Goal: Transaction & Acquisition: Book appointment/travel/reservation

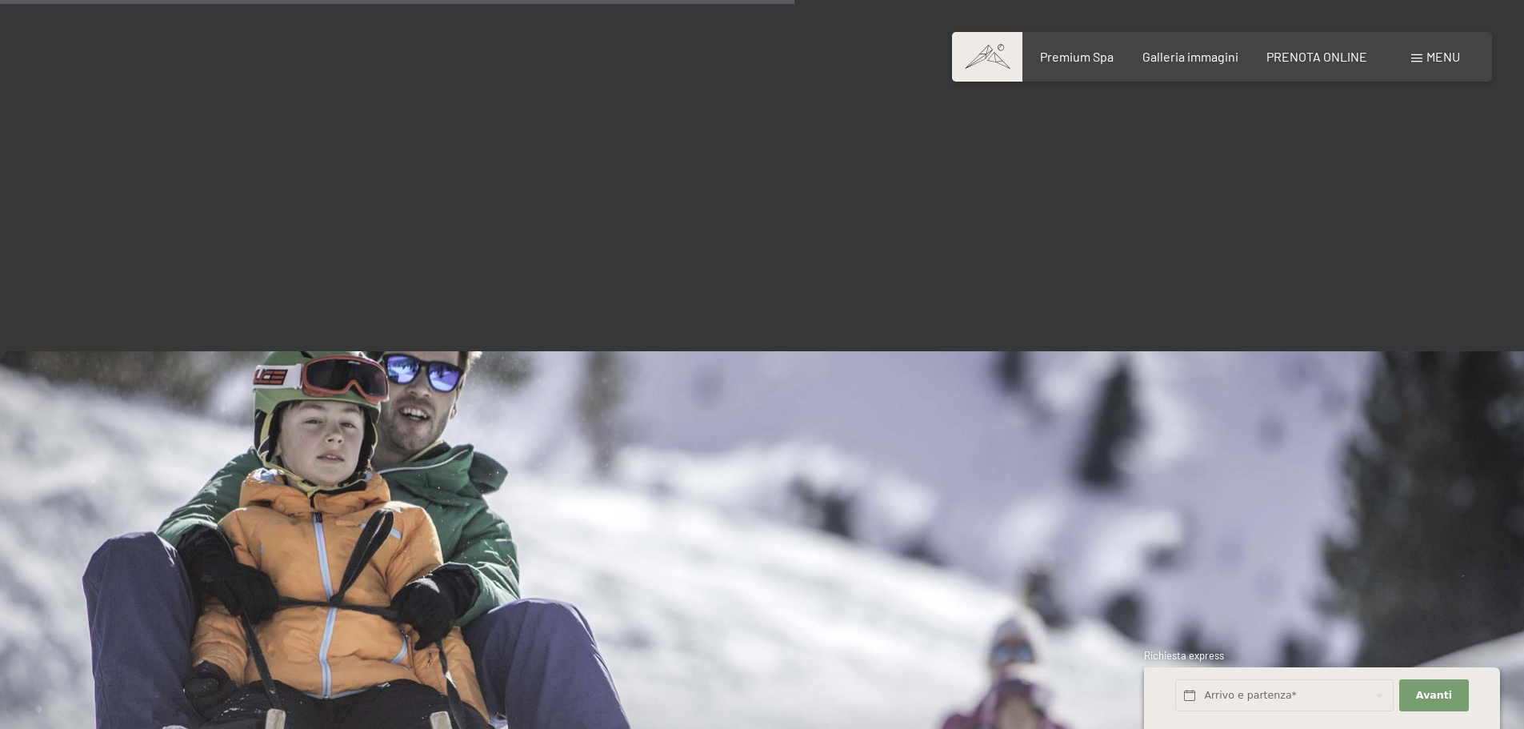
scroll to position [3218, 0]
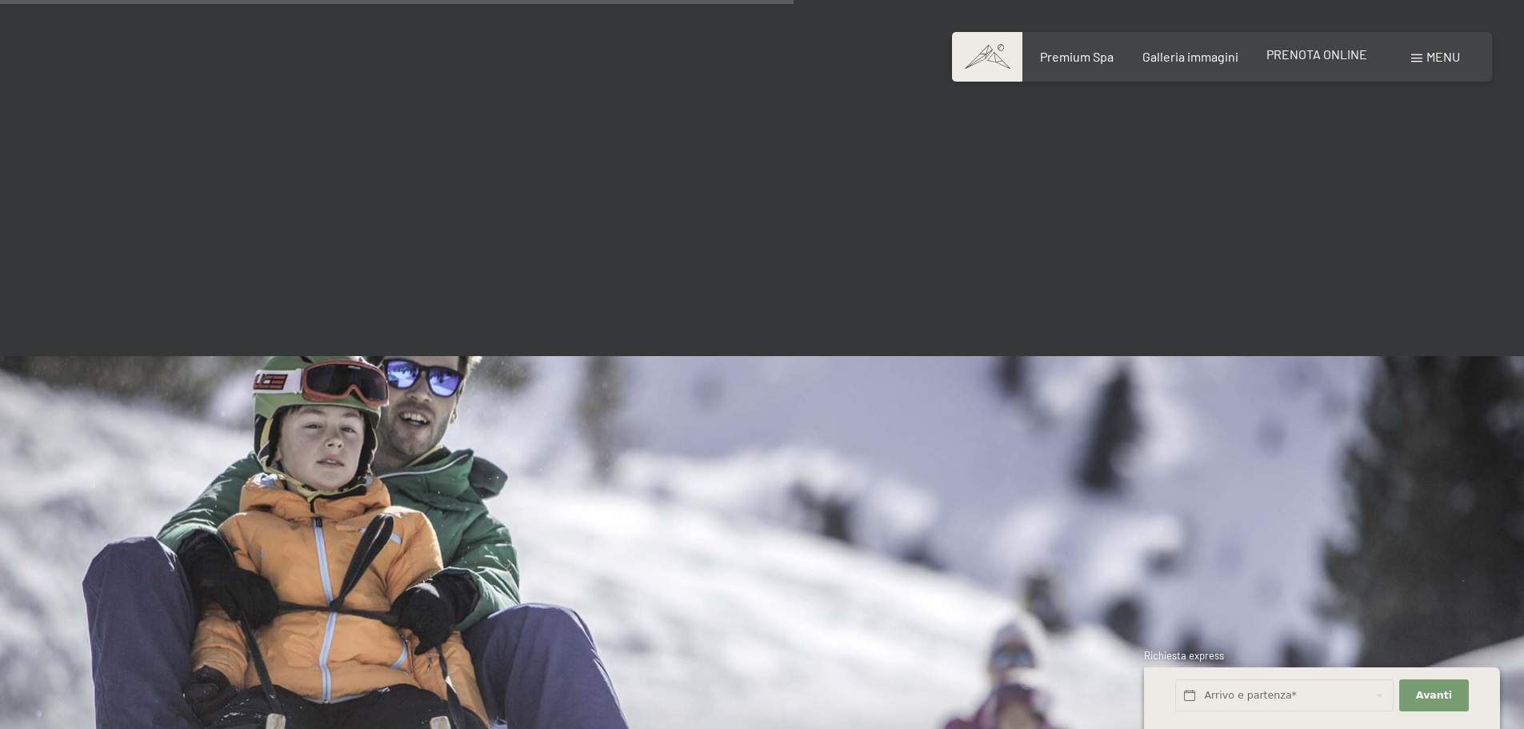
click at [1326, 58] on span "PRENOTA ONLINE" at bounding box center [1316, 53] width 101 height 15
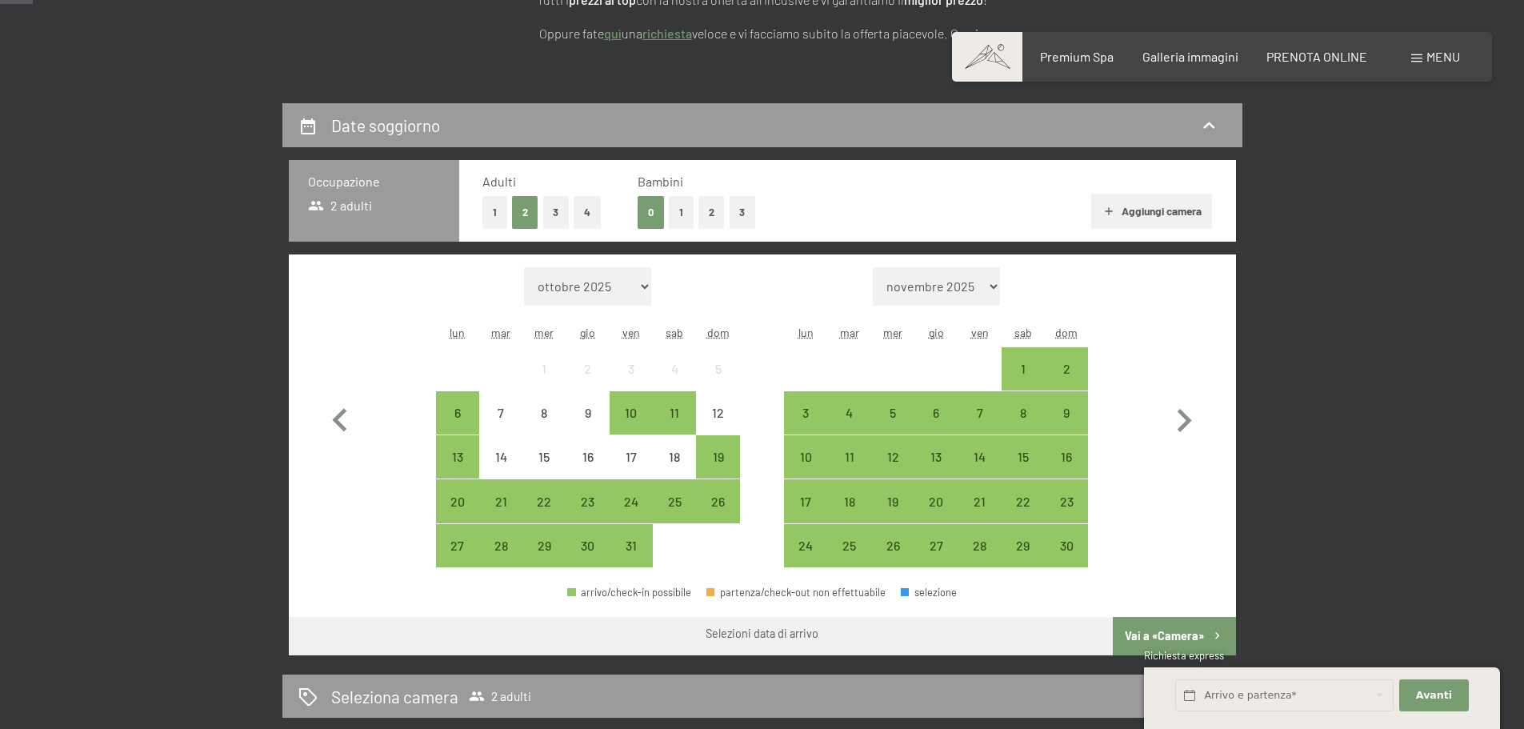
scroll to position [320, 0]
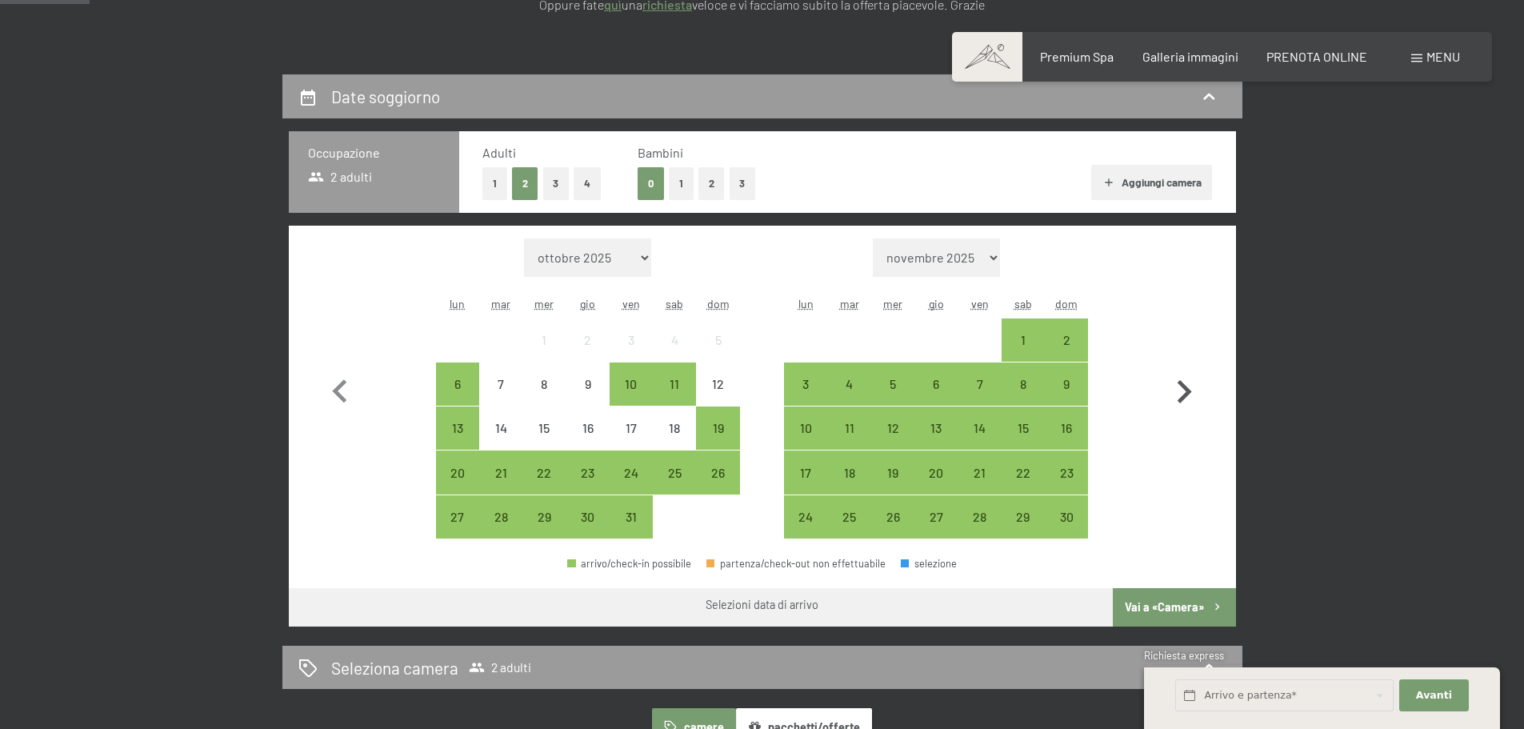
click at [1181, 386] on icon "button" at bounding box center [1184, 392] width 46 height 46
select select "[DATE]"
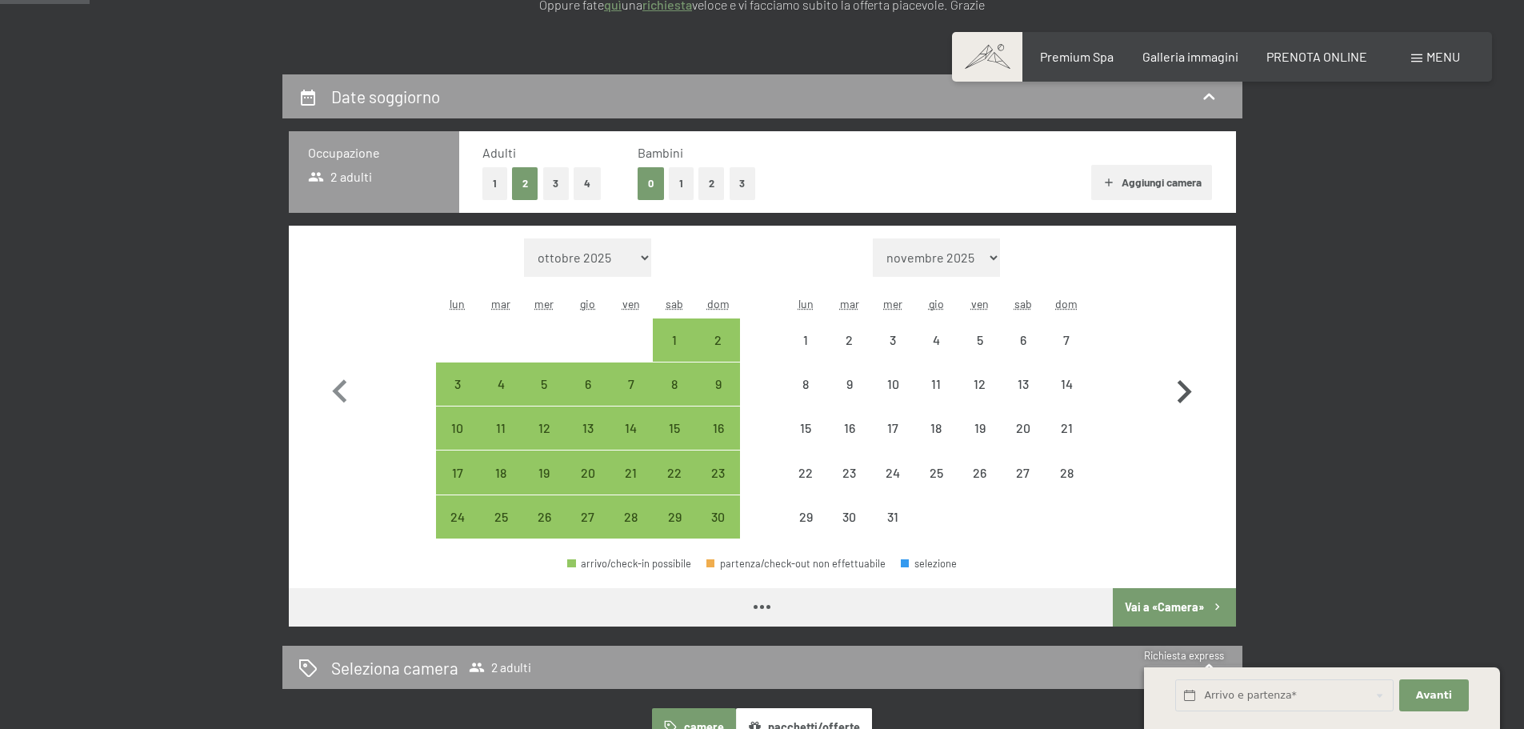
select select "[DATE]"
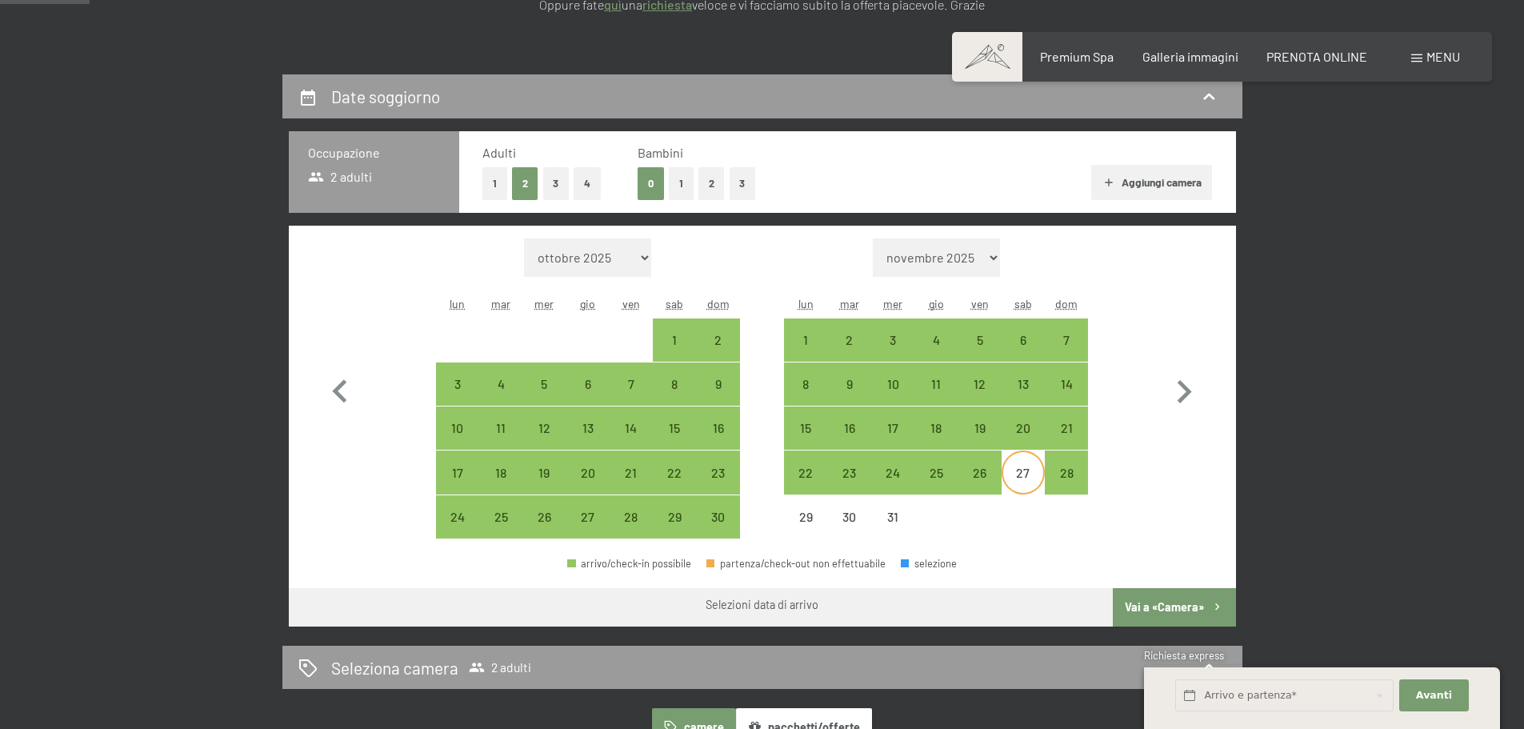
click at [1027, 478] on div "27" at bounding box center [1023, 486] width 40 height 40
select select "[DATE]"
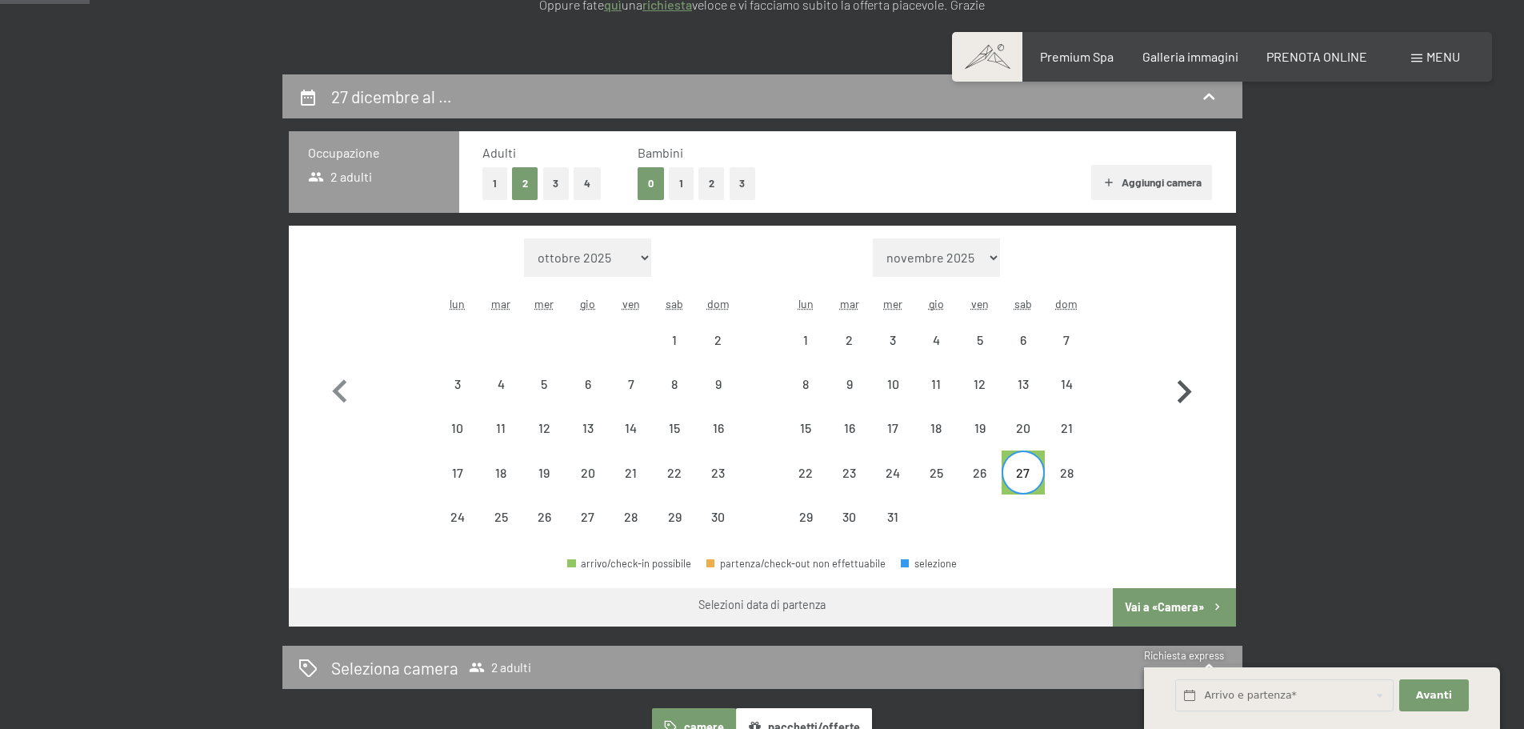
click at [1185, 394] on icon "button" at bounding box center [1185, 391] width 14 height 23
select select "[DATE]"
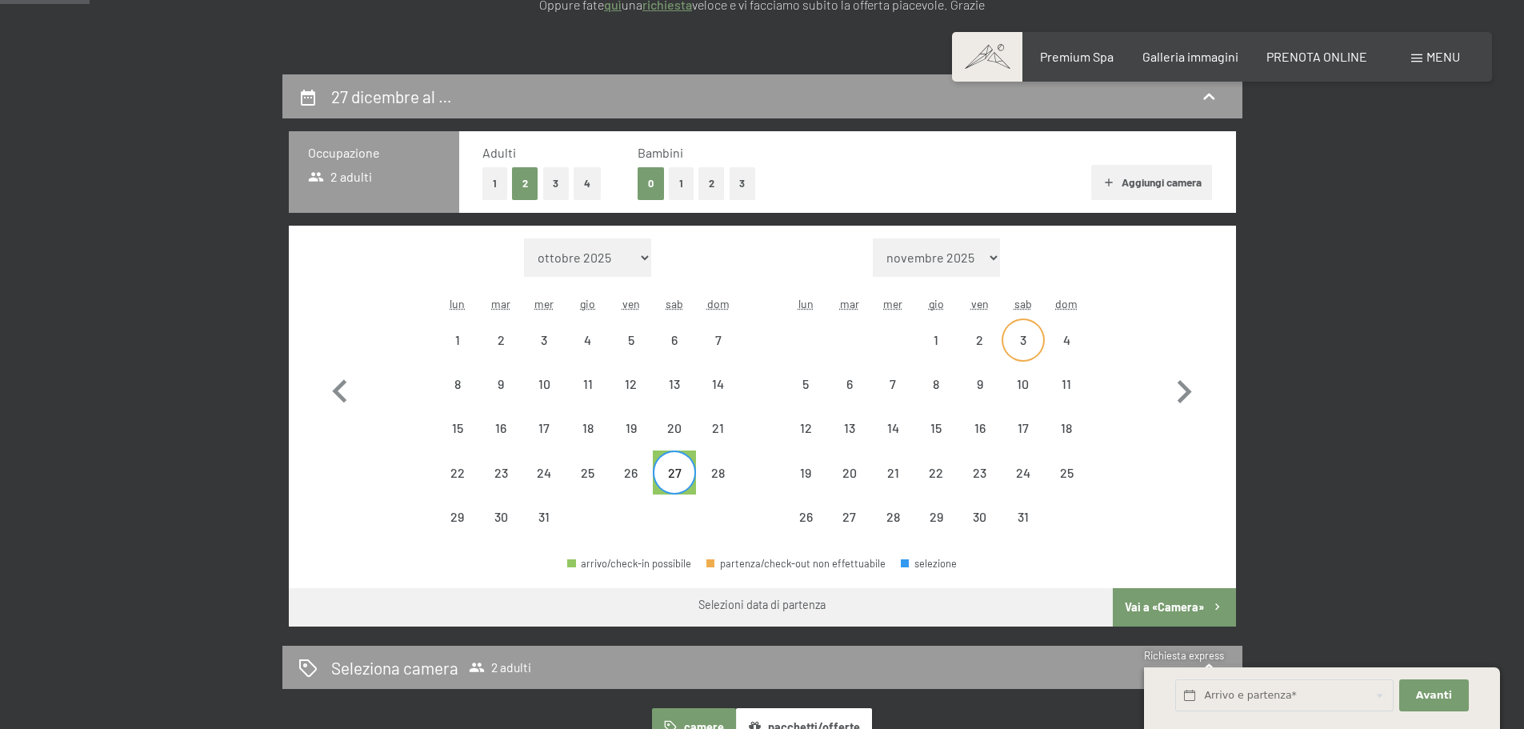
click at [1021, 344] on div "3" at bounding box center [1023, 354] width 40 height 40
select select "[DATE]"
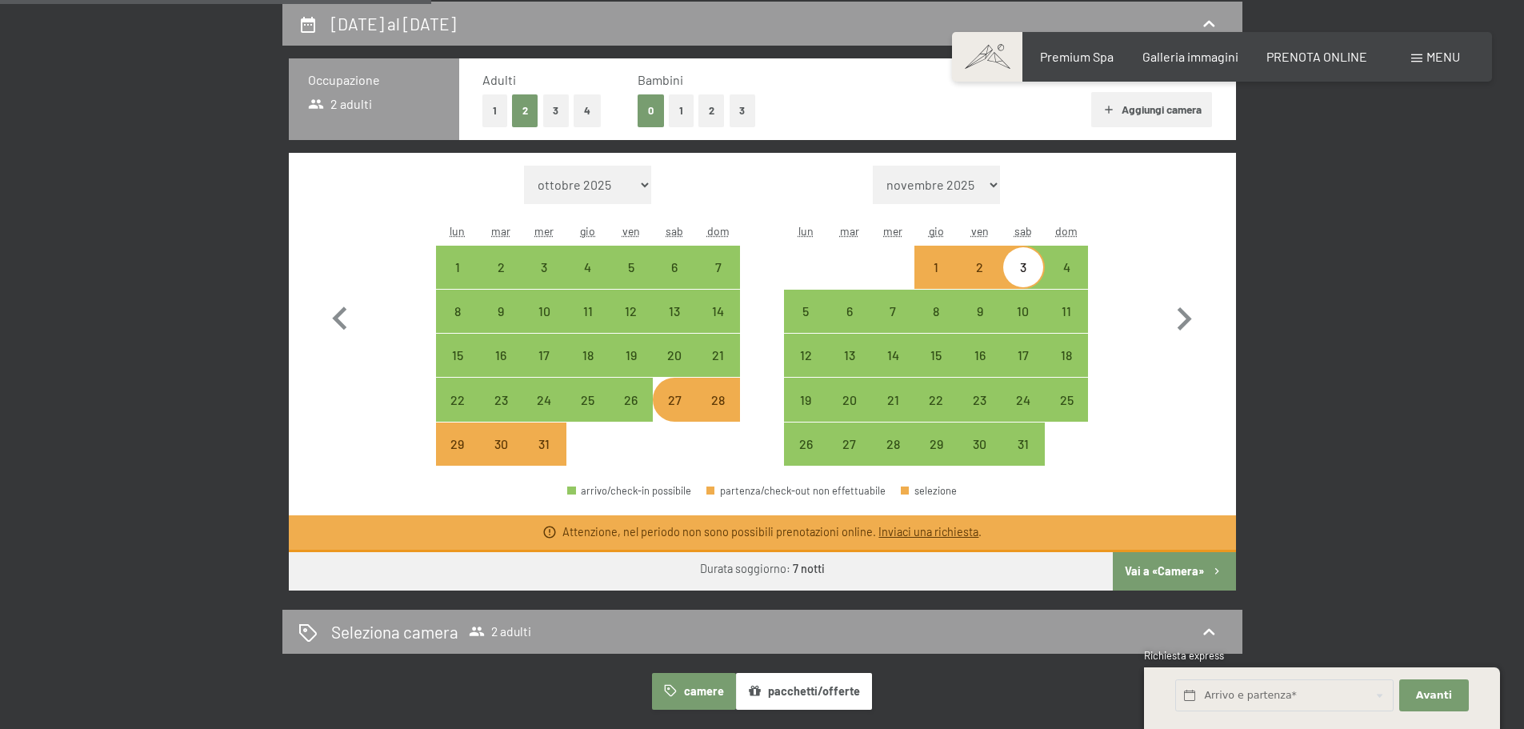
scroll to position [560, 0]
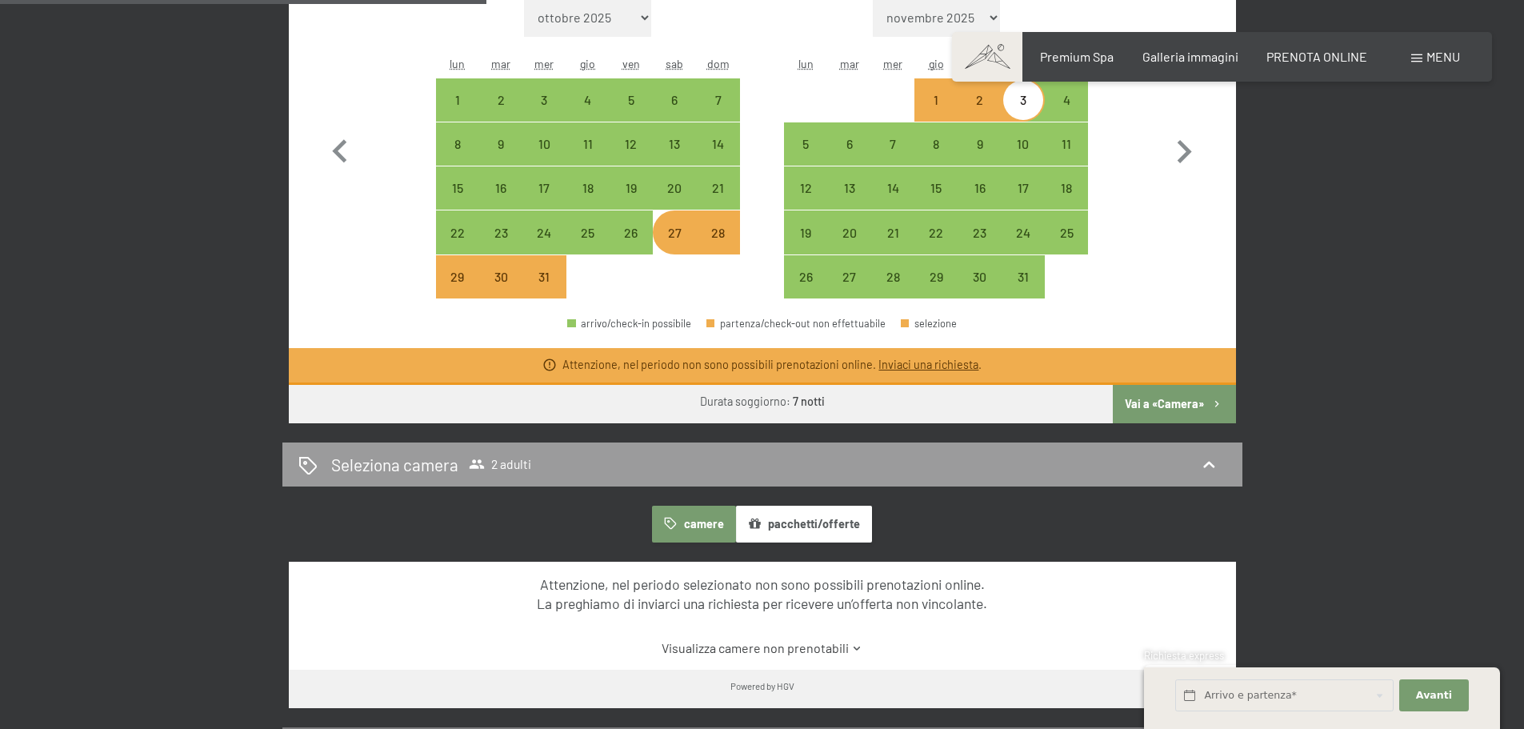
click at [724, 242] on div "28" at bounding box center [718, 246] width 40 height 40
select select "[DATE]"
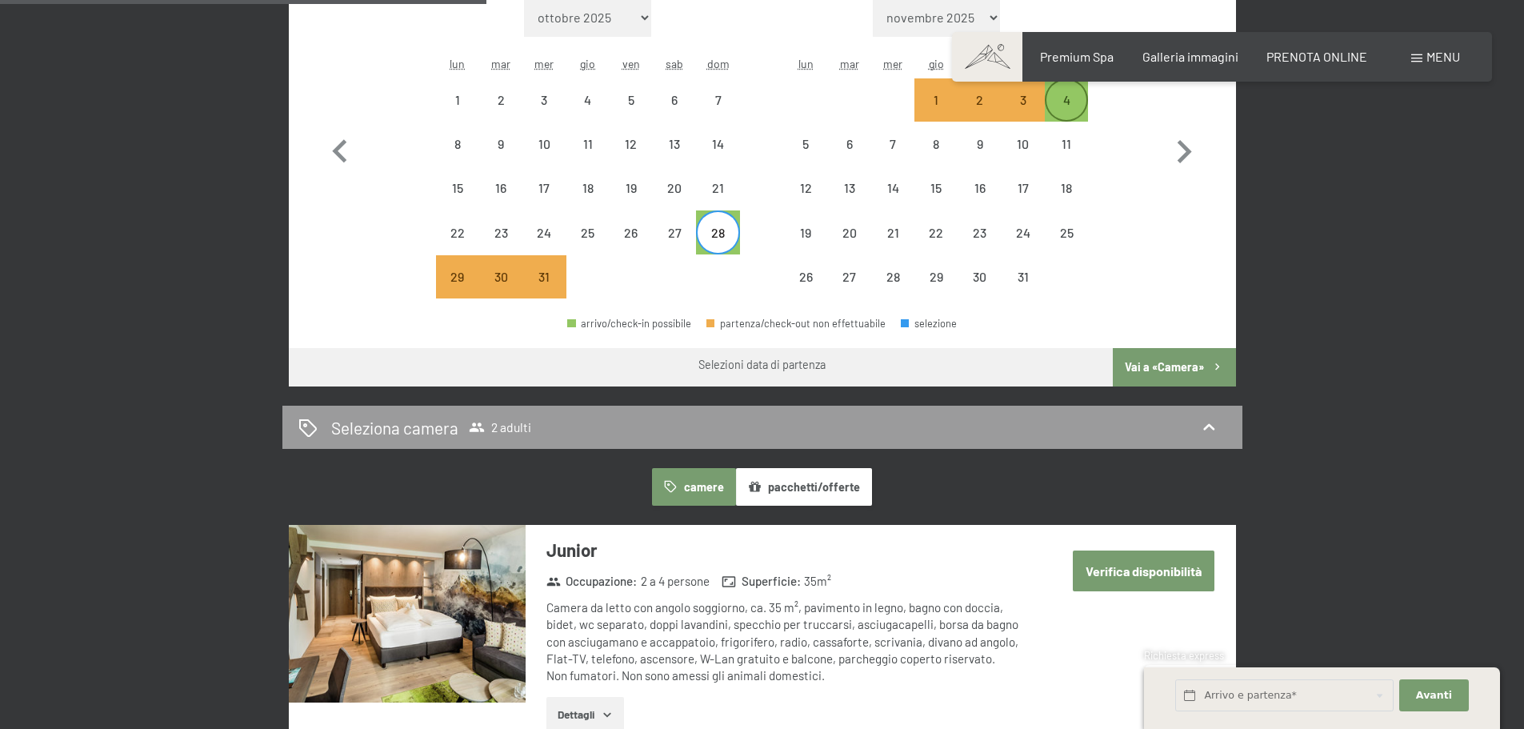
click at [1066, 111] on div "4" at bounding box center [1066, 114] width 40 height 40
select select "[DATE]"
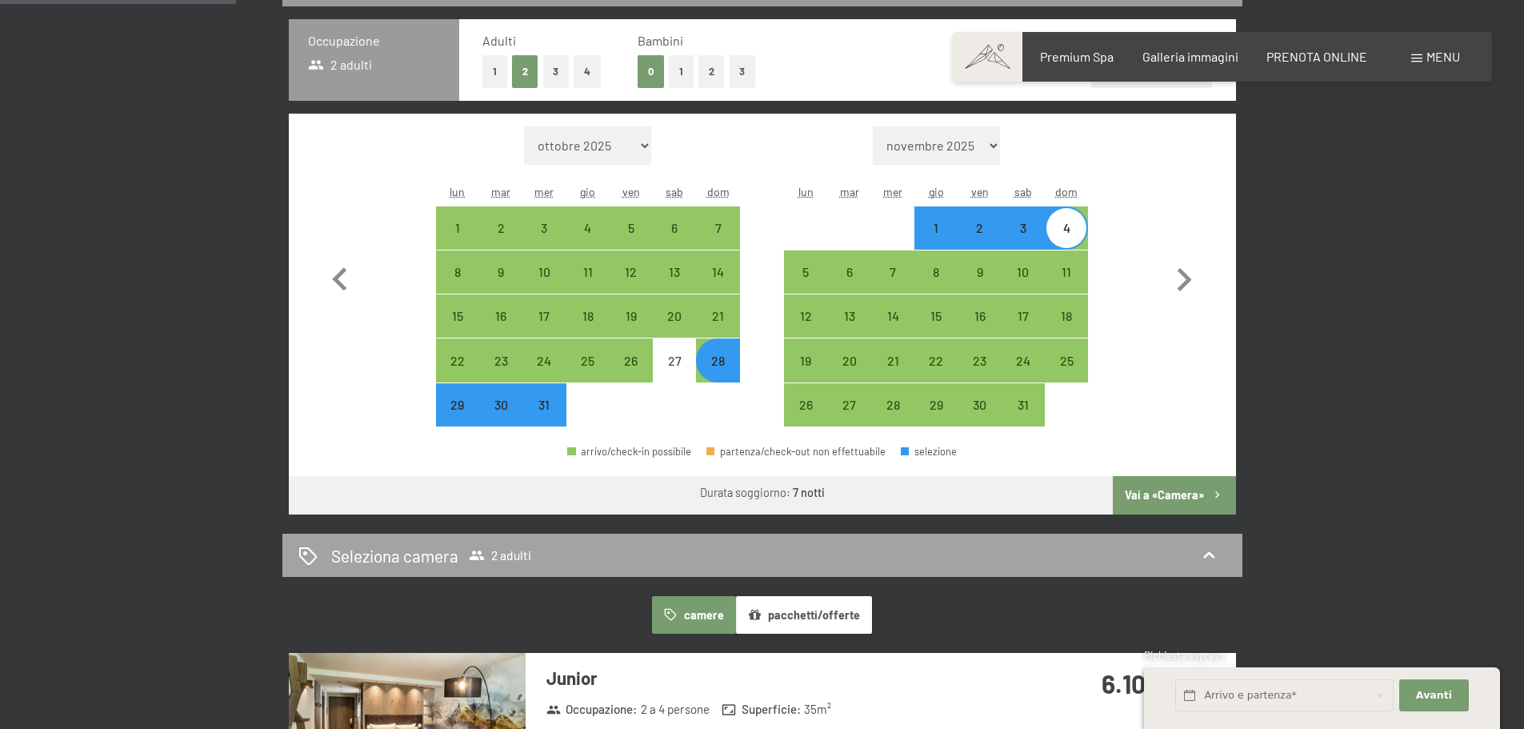
scroll to position [400, 0]
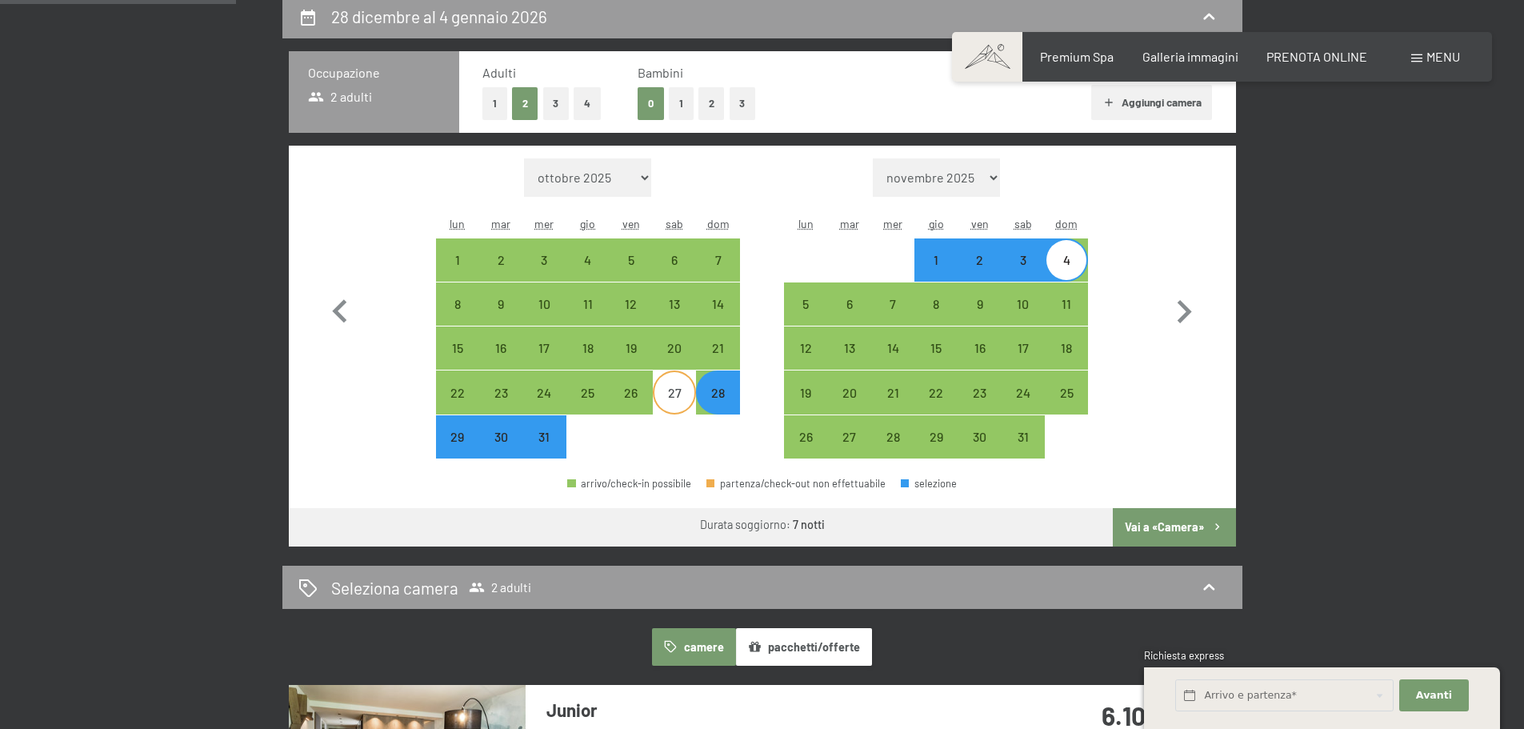
click at [678, 398] on div "27" at bounding box center [674, 406] width 40 height 40
select select "[DATE]"
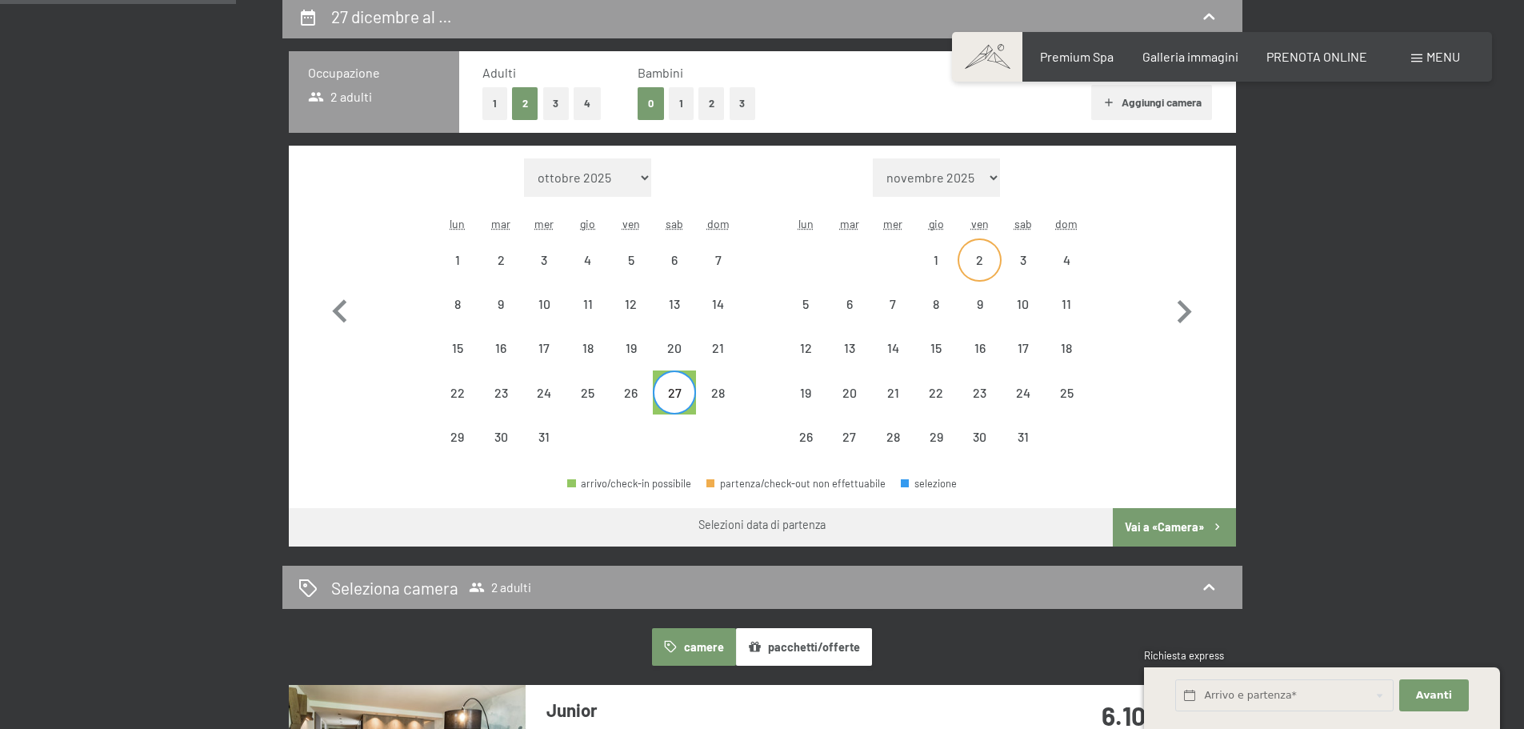
click at [985, 266] on div "2" at bounding box center [979, 274] width 40 height 40
select select "[DATE]"
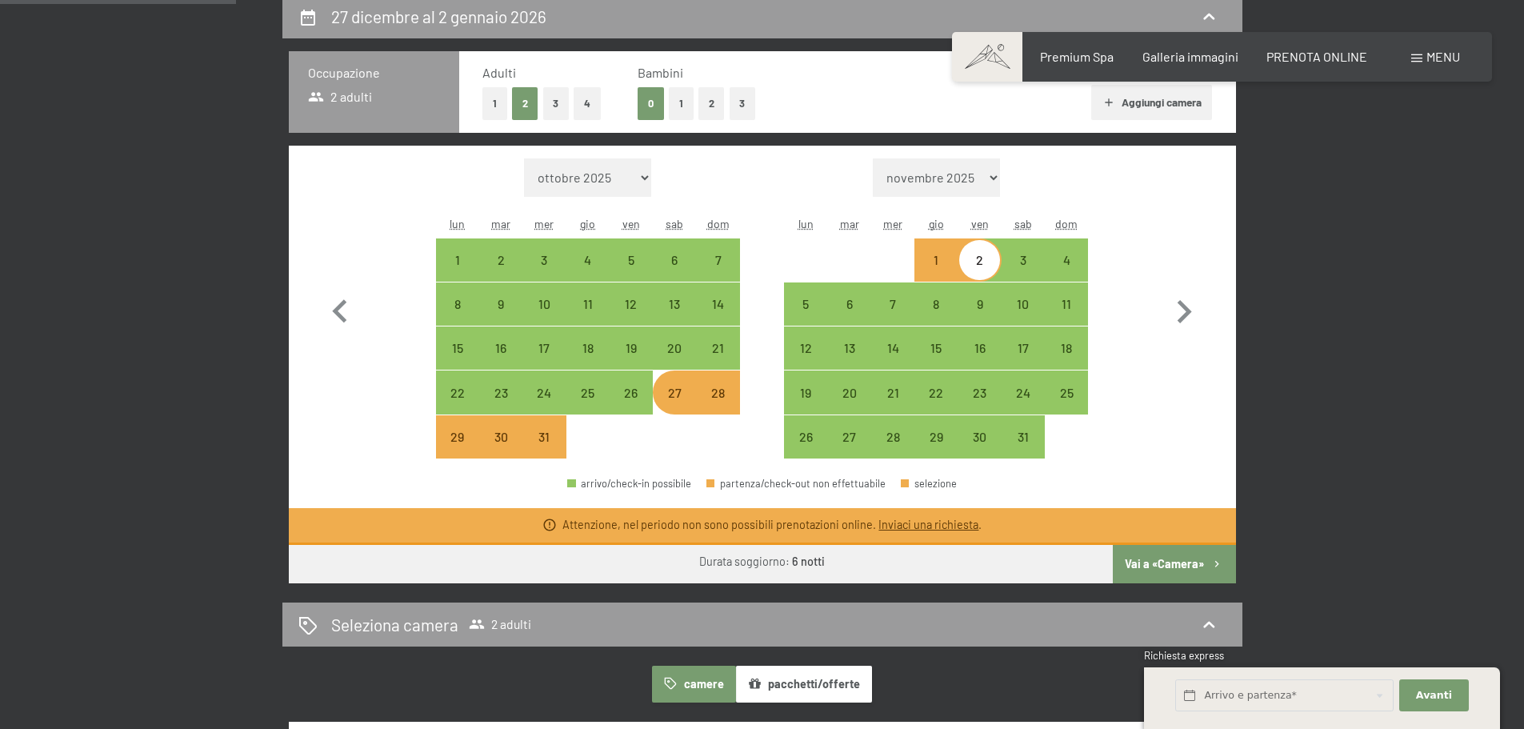
click at [723, 402] on div "28" at bounding box center [718, 406] width 40 height 40
select select "[DATE]"
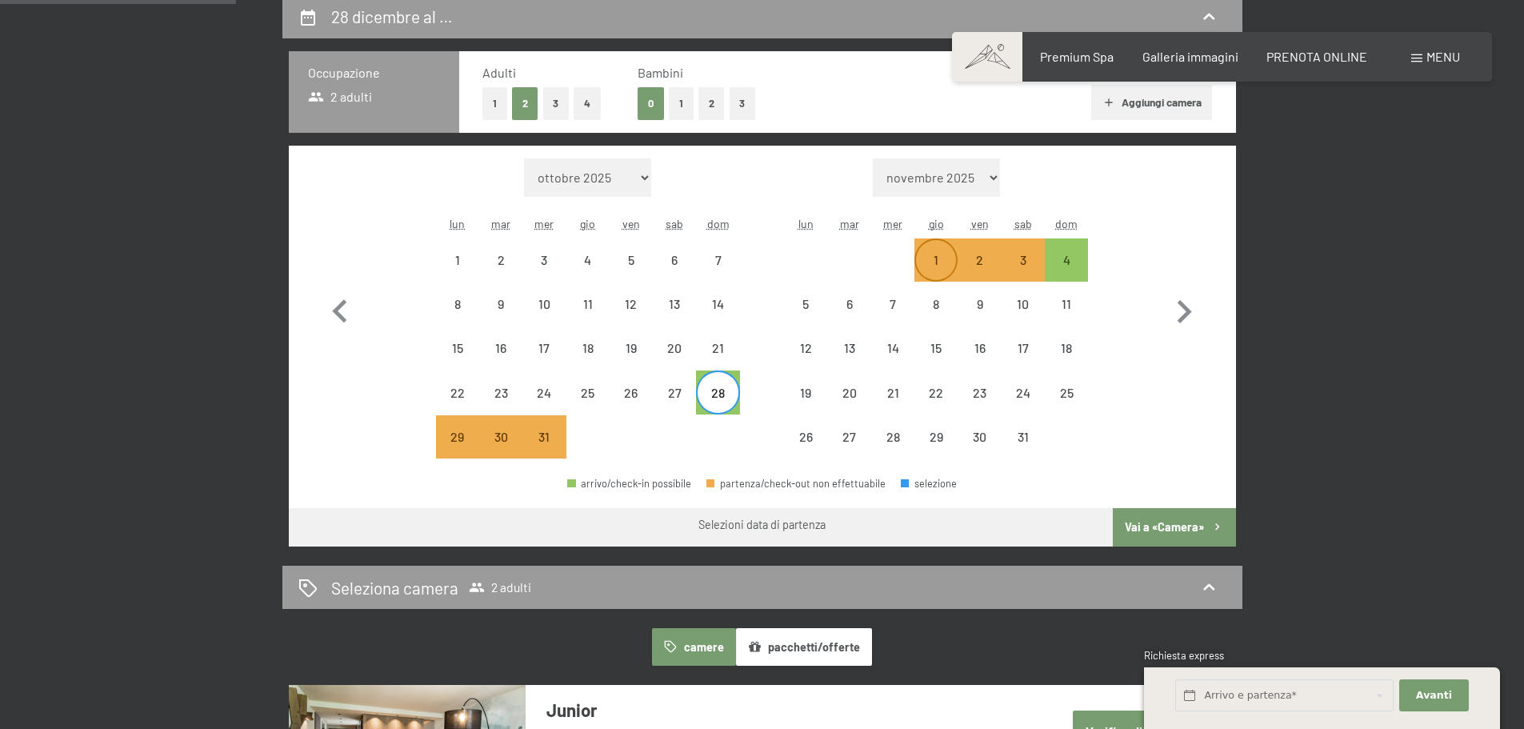
click at [941, 260] on div "1" at bounding box center [936, 274] width 40 height 40
select select "[DATE]"
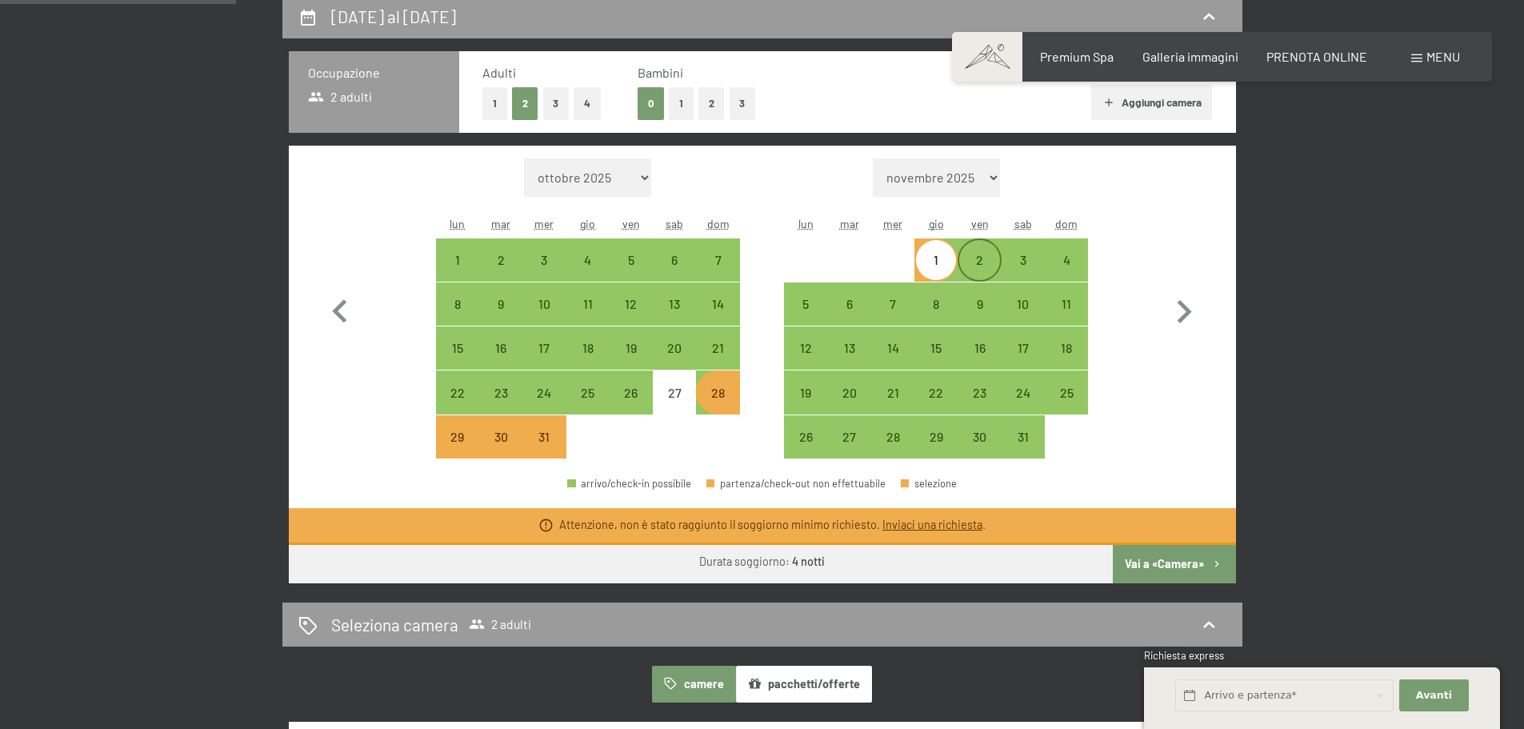
click at [985, 267] on div "2" at bounding box center [979, 274] width 40 height 40
select select "[DATE]"
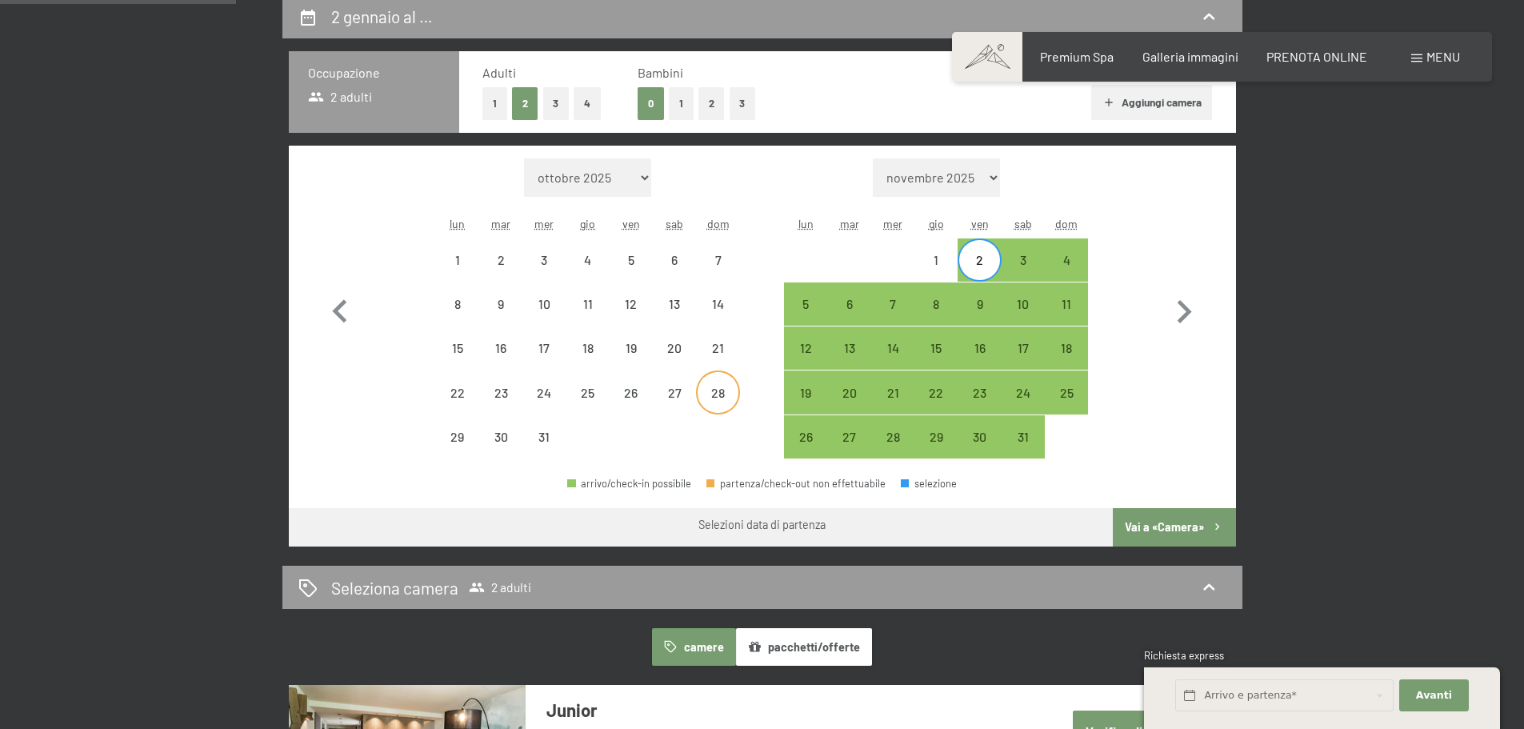
click at [710, 391] on div "28" at bounding box center [718, 406] width 40 height 40
select select "[DATE]"
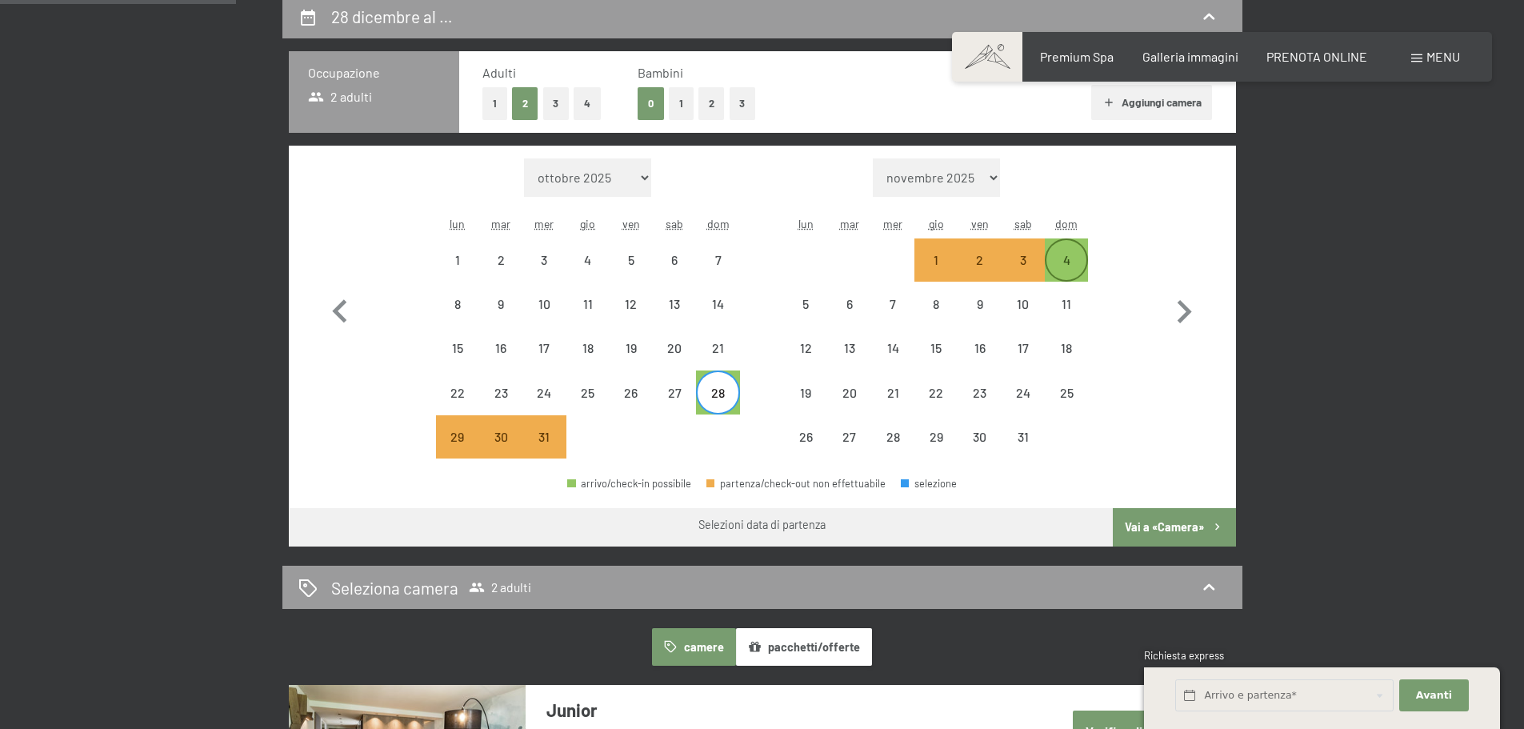
click at [1070, 261] on div "4" at bounding box center [1066, 274] width 40 height 40
select select "[DATE]"
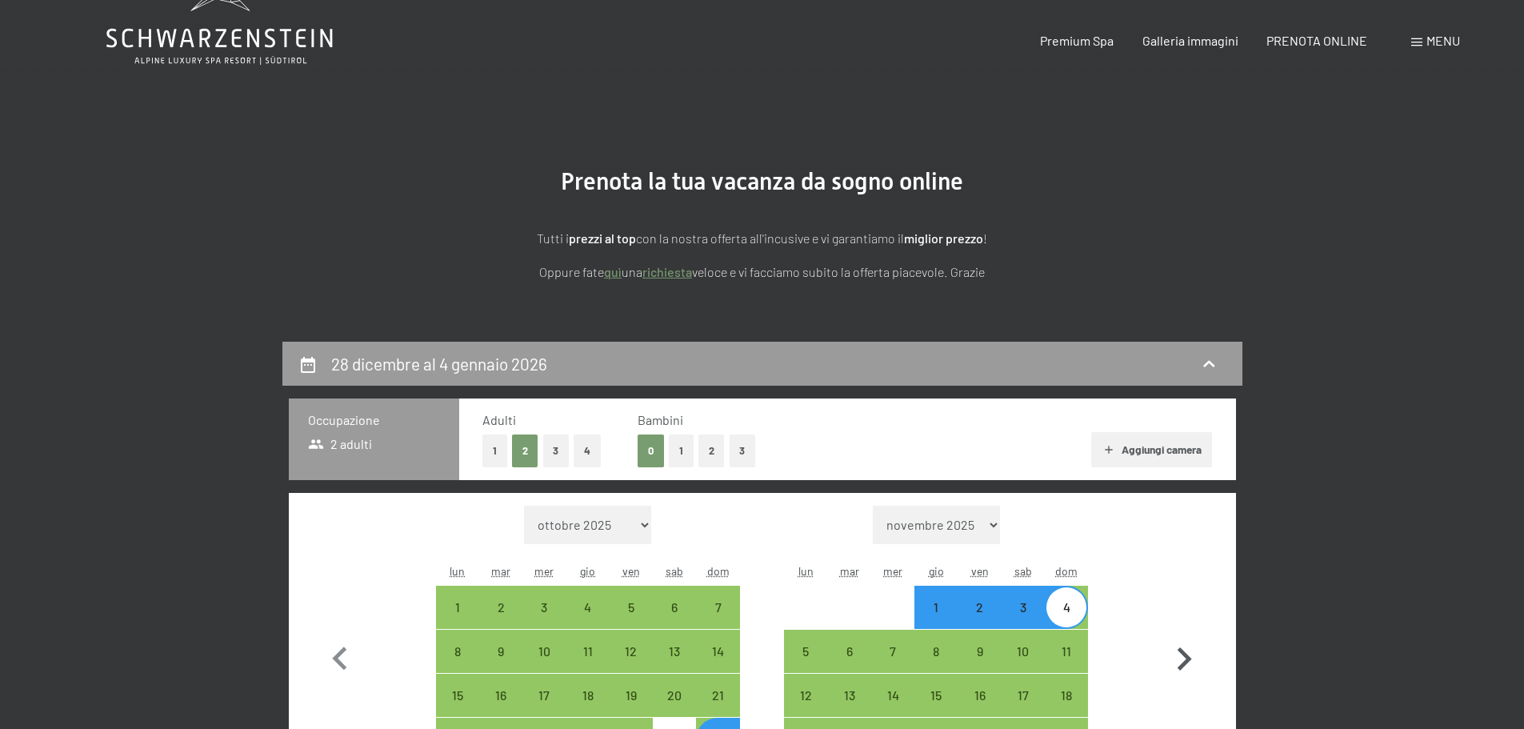
scroll to position [0, 0]
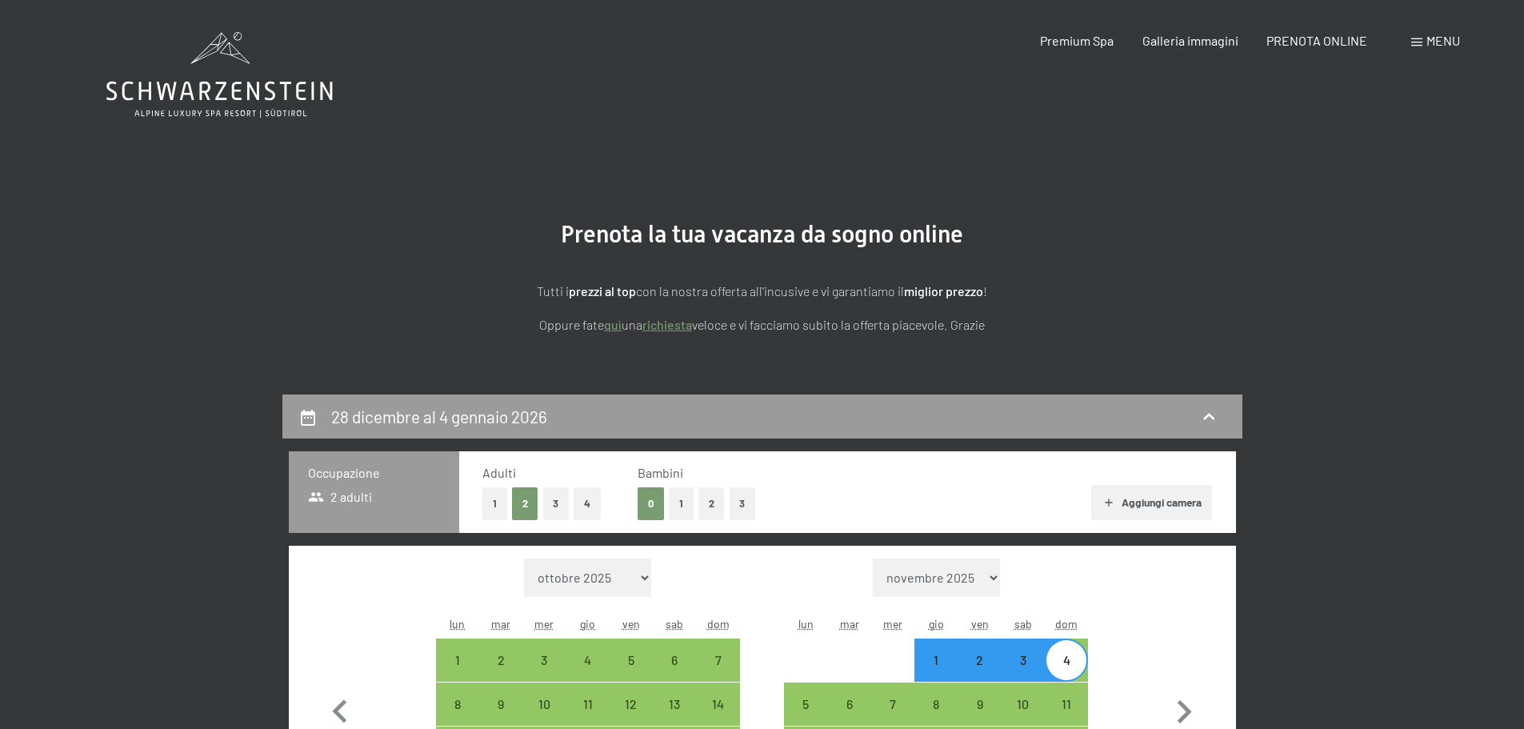
click at [711, 502] on button "2" at bounding box center [711, 503] width 26 height 33
select select "[DATE]"
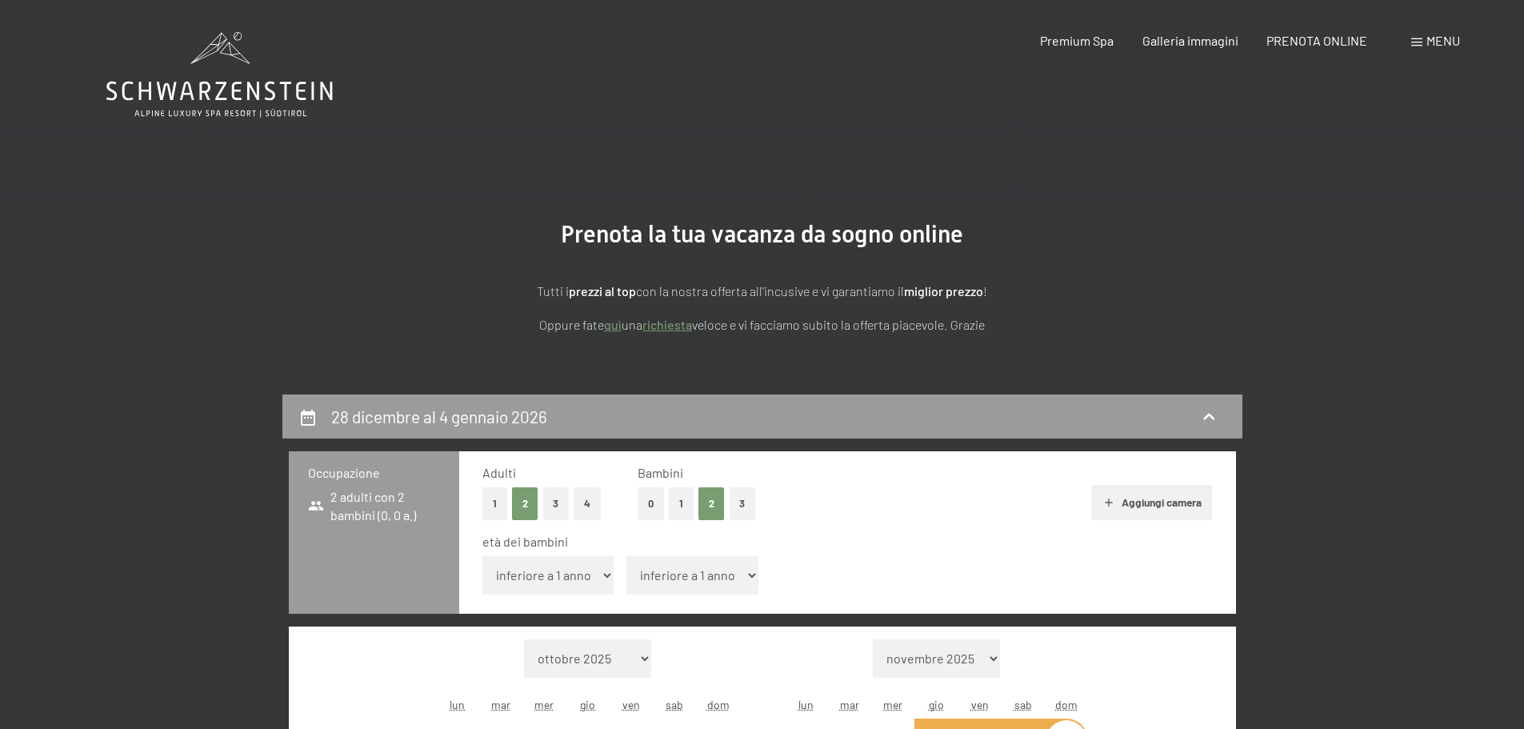
select select "[DATE]"
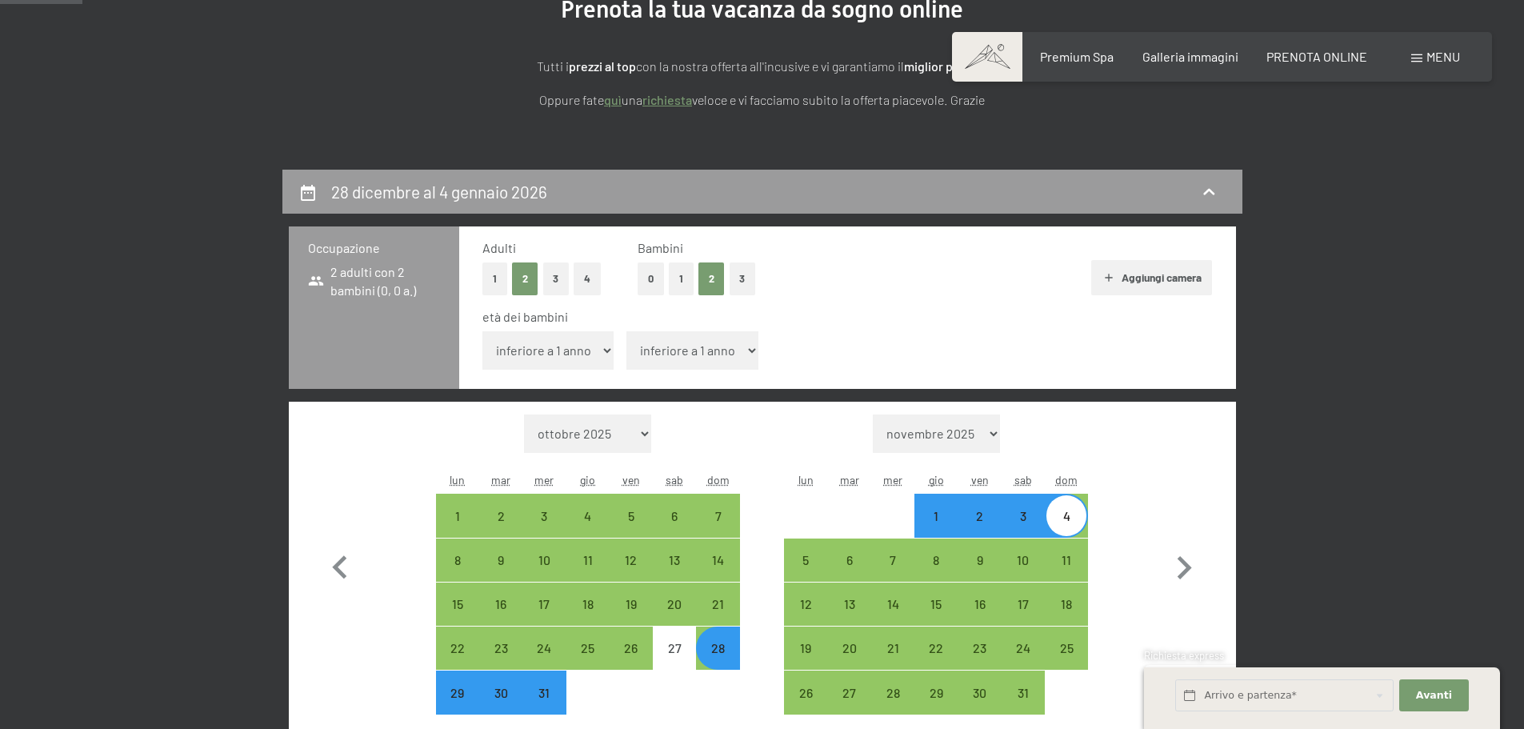
scroll to position [240, 0]
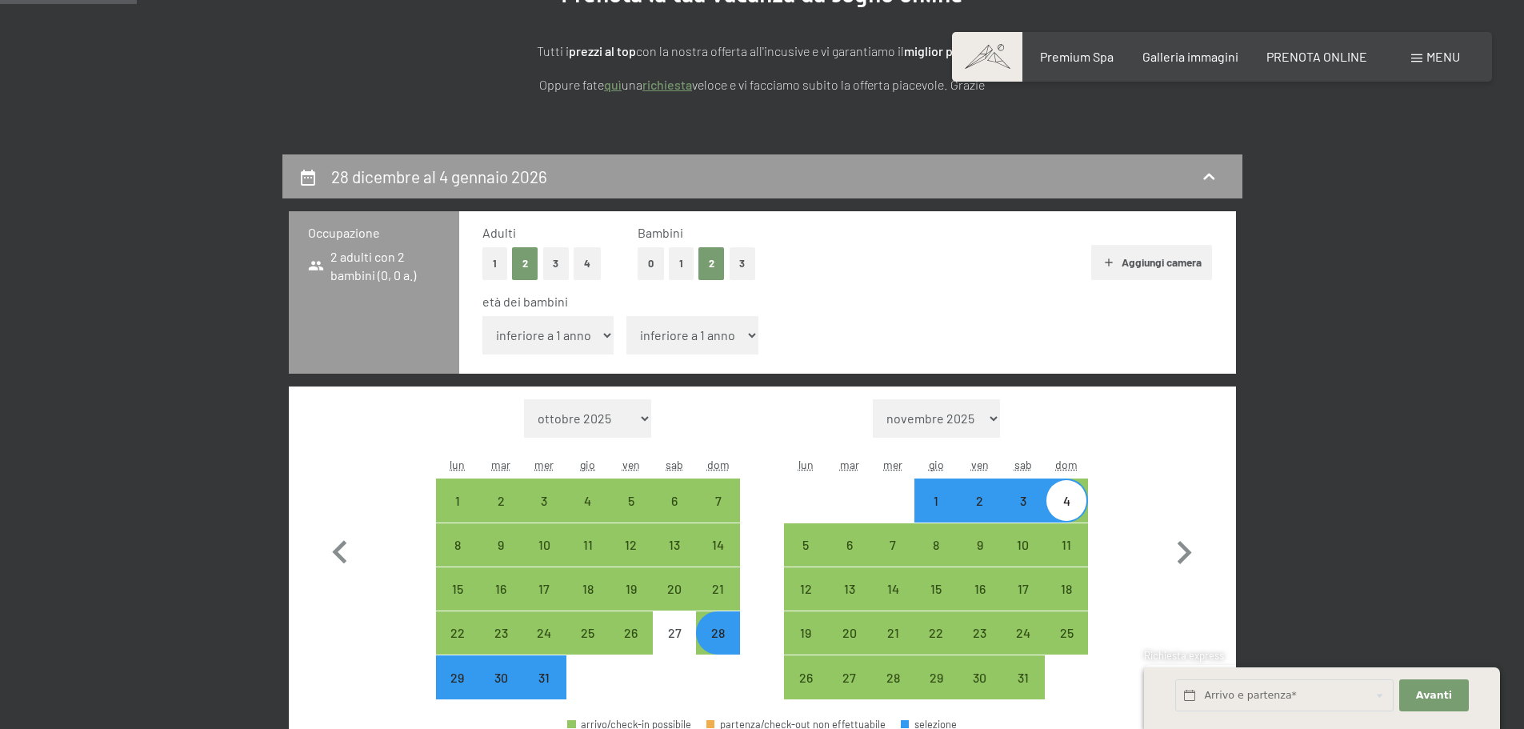
click at [606, 339] on select "inferiore a 1 anno 1 anno 2 anni 3 anni 4 anni 5 anni 6 anni 7 anni 8 anni 9 an…" at bounding box center [548, 335] width 132 height 38
select select "14"
click at [482, 316] on select "inferiore a 1 anno 1 anno 2 anni 3 anni 4 anni 5 anni 6 anni 7 anni 8 anni 9 an…" at bounding box center [548, 335] width 132 height 38
select select "[DATE]"
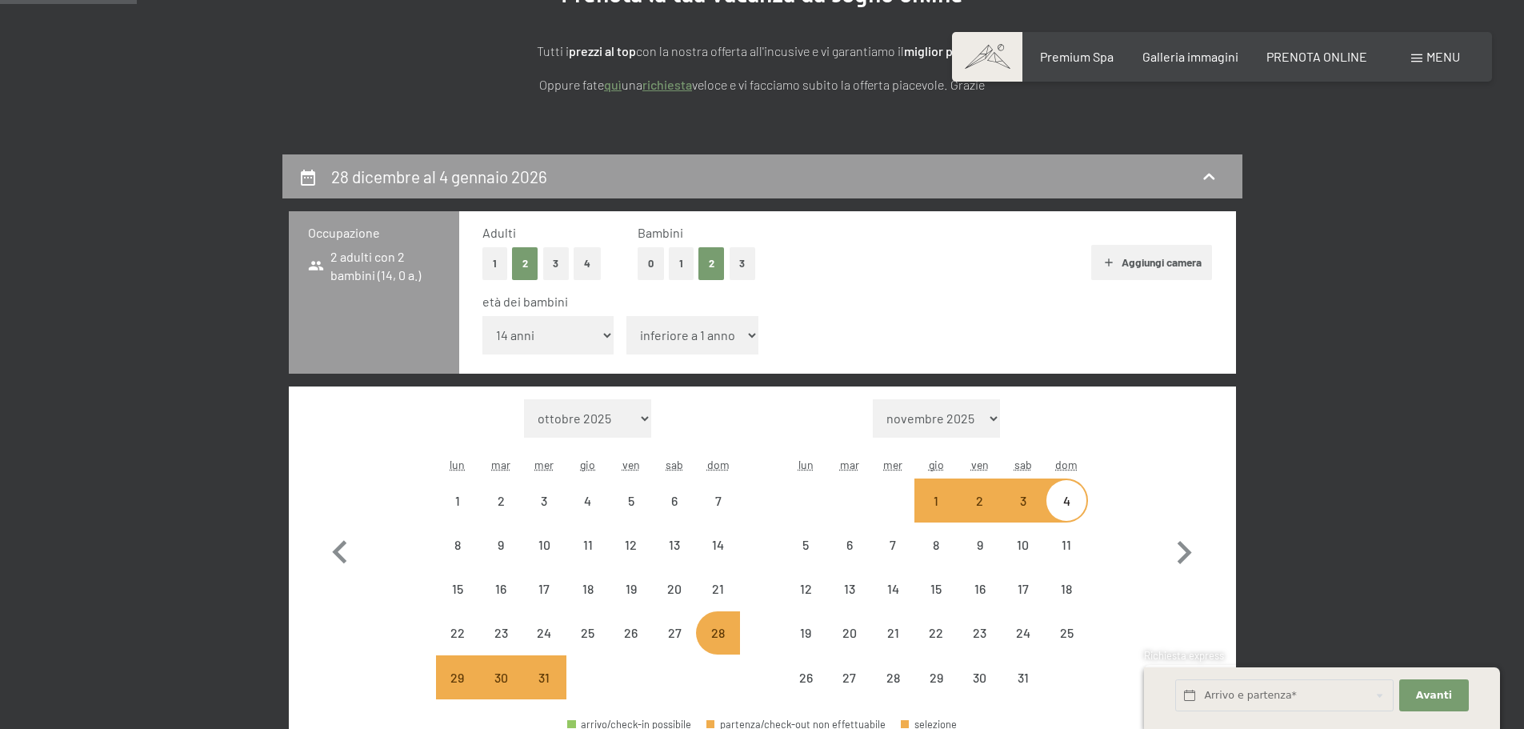
click at [681, 335] on select "inferiore a 1 anno 1 anno 2 anni 3 anni 4 anni 5 anni 6 anni 7 anni 8 anni 9 an…" at bounding box center [692, 335] width 132 height 38
select select "[DATE]"
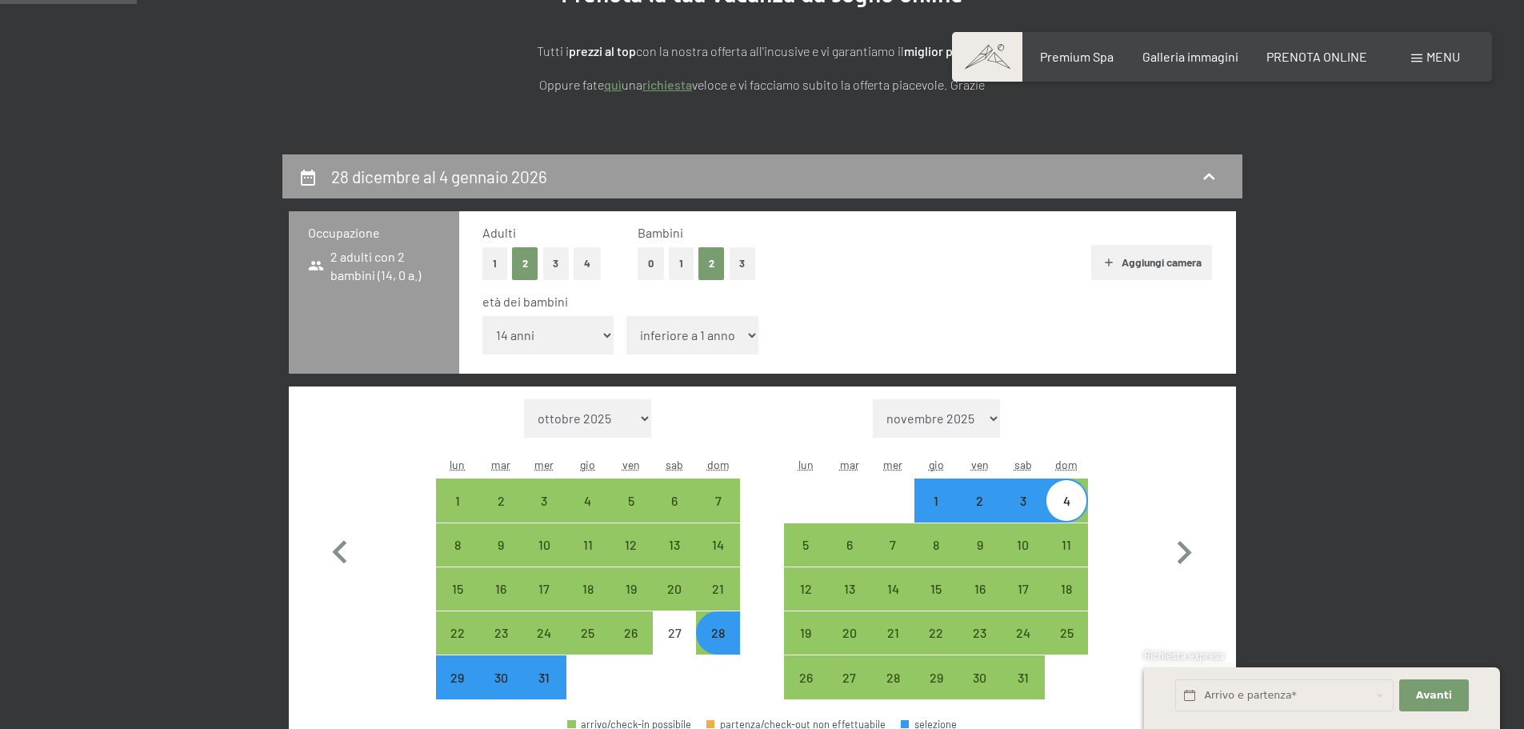
select select "17"
click at [626, 316] on select "inferiore a 1 anno 1 anno 2 anni 3 anni 4 anni 5 anni 6 anni 7 anni 8 anni 9 an…" at bounding box center [692, 335] width 132 height 38
select select "[DATE]"
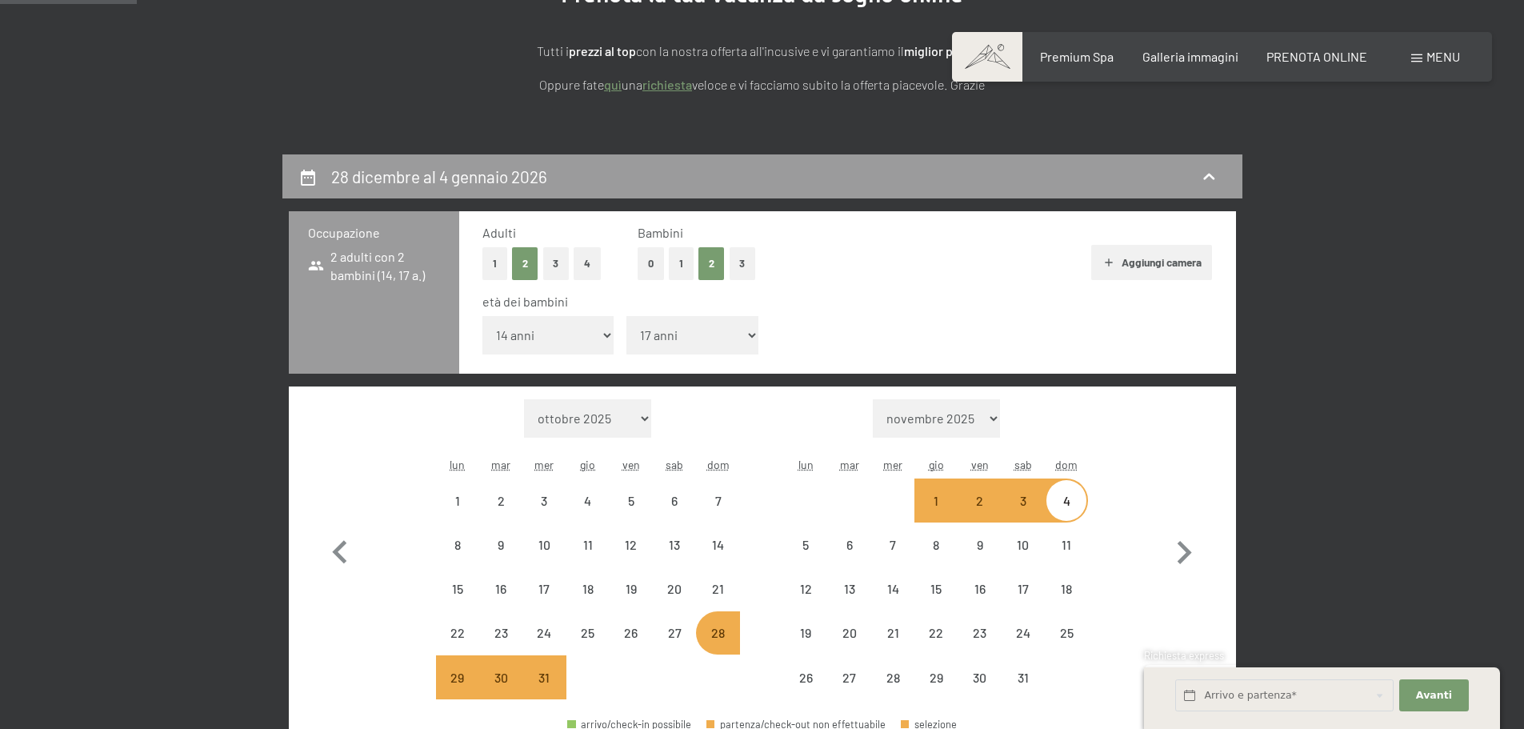
select select "[DATE]"
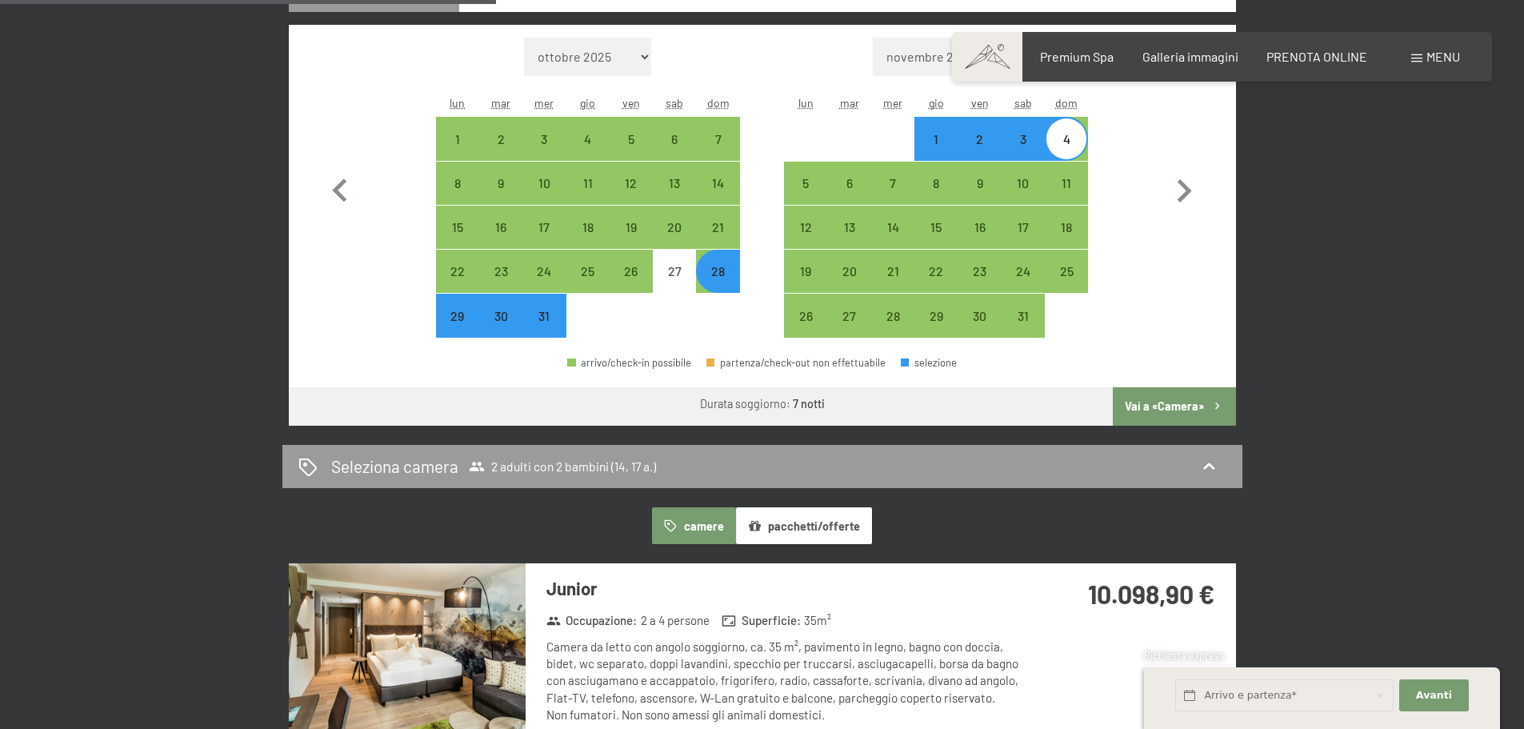
scroll to position [320, 0]
